Goal: Use online tool/utility: Utilize a website feature to perform a specific function

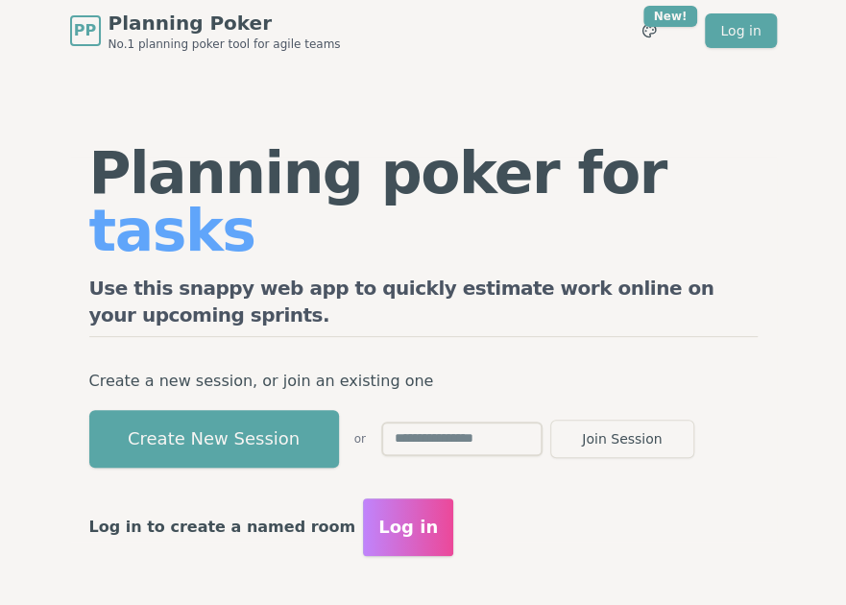
click at [10, 284] on section "Planning poker for tasks Use this snappy web app to quickly estimate work onlin…" at bounding box center [423, 349] width 846 height 576
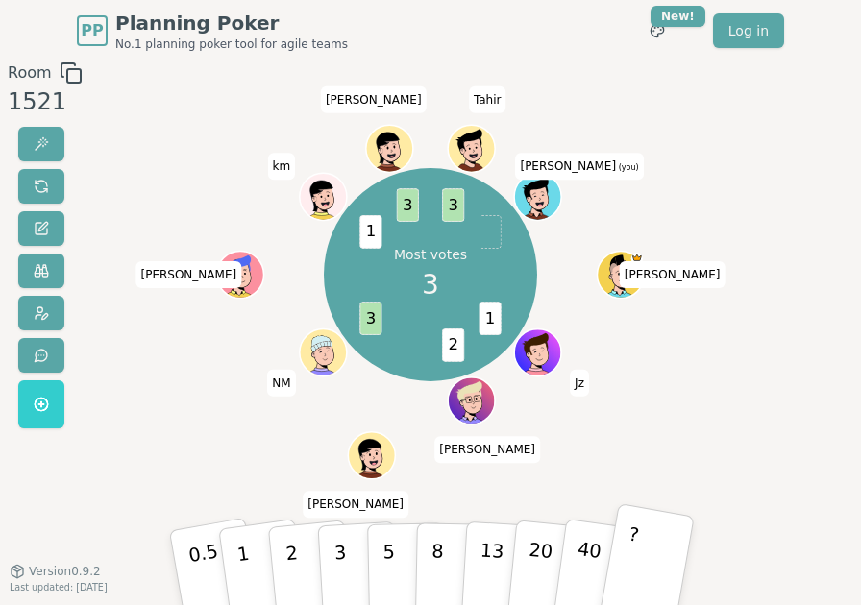
click at [643, 546] on button "?" at bounding box center [646, 566] width 96 height 127
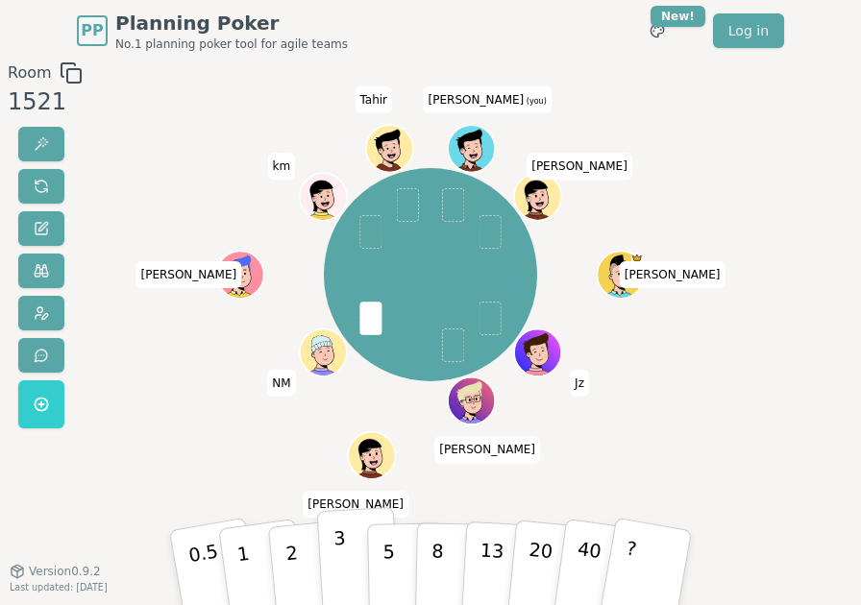
click at [346, 560] on button "3" at bounding box center [359, 566] width 84 height 119
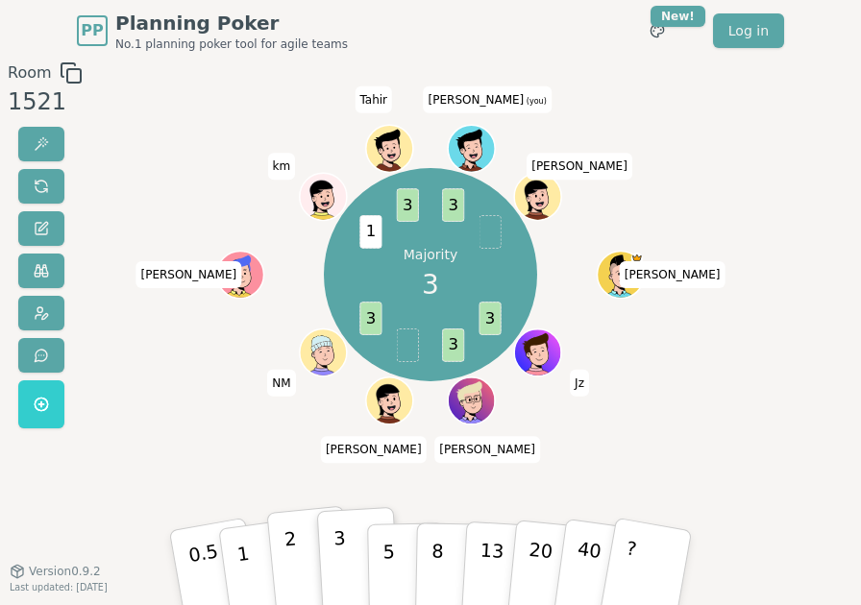
click at [298, 545] on button "2" at bounding box center [309, 566] width 87 height 122
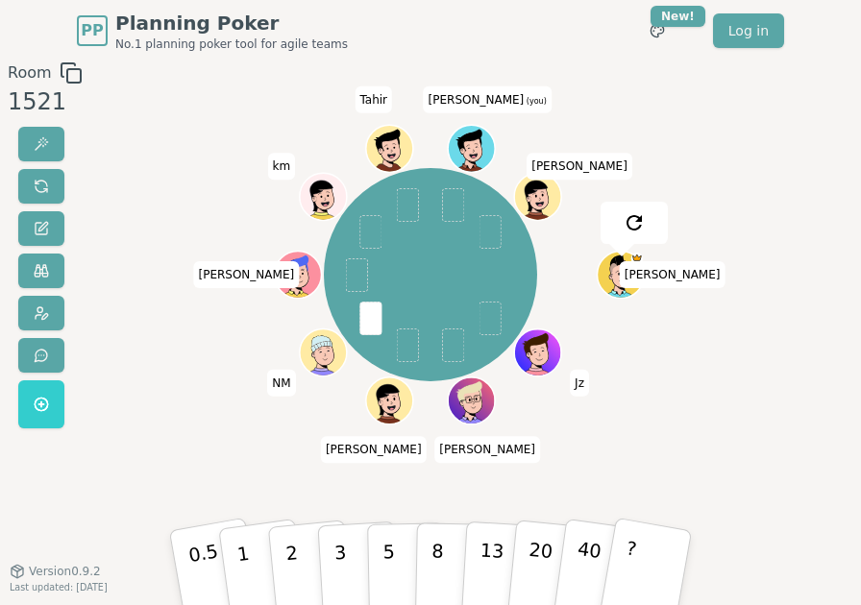
click at [765, 436] on div "Room 1521 [PERSON_NAME] [PERSON_NAME] [PERSON_NAME] NM [PERSON_NAME] k km [PERS…" at bounding box center [430, 325] width 861 height 528
click at [282, 544] on button "2" at bounding box center [309, 566] width 87 height 122
